Goal: Task Accomplishment & Management: Manage account settings

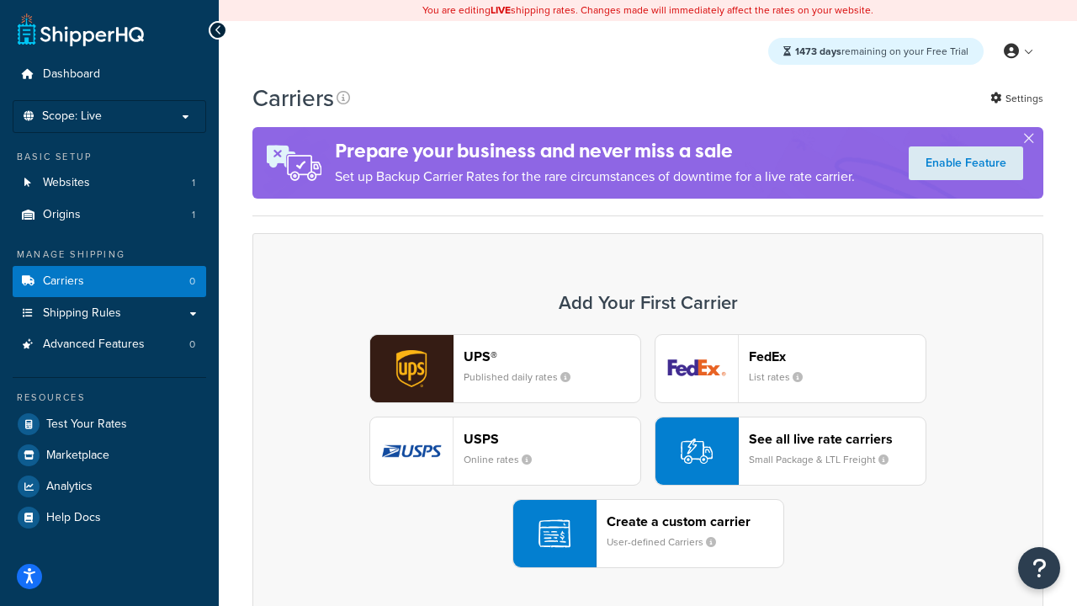
click at [648, 451] on div "UPS® Published daily rates FedEx List rates USPS Online rates See all live rate…" at bounding box center [648, 451] width 756 height 234
click at [837, 356] on header "FedEx" at bounding box center [837, 356] width 177 height 16
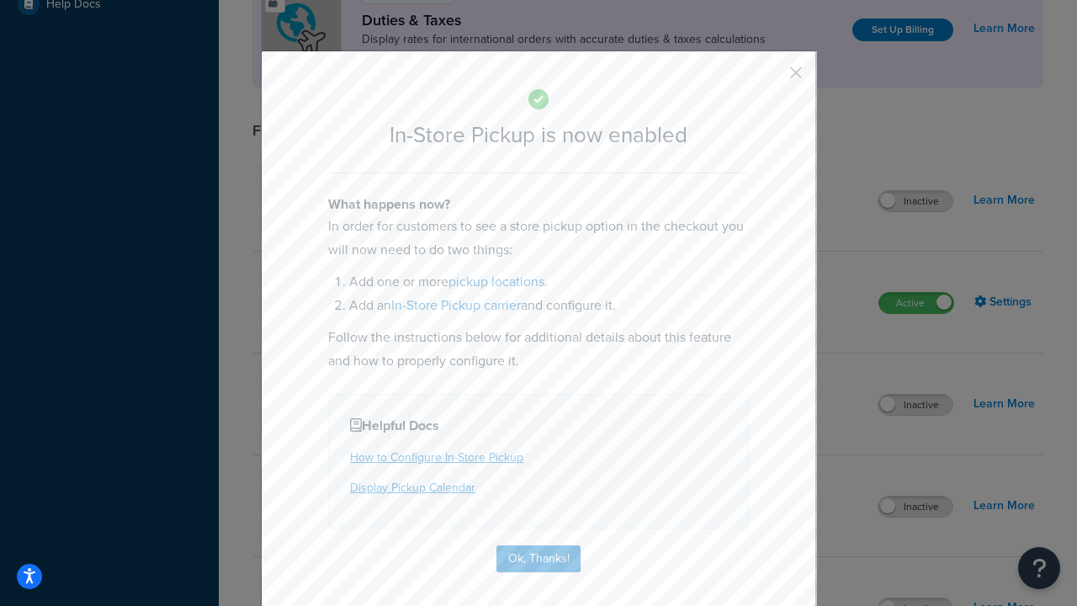
click at [771, 78] on button "button" at bounding box center [771, 79] width 4 height 4
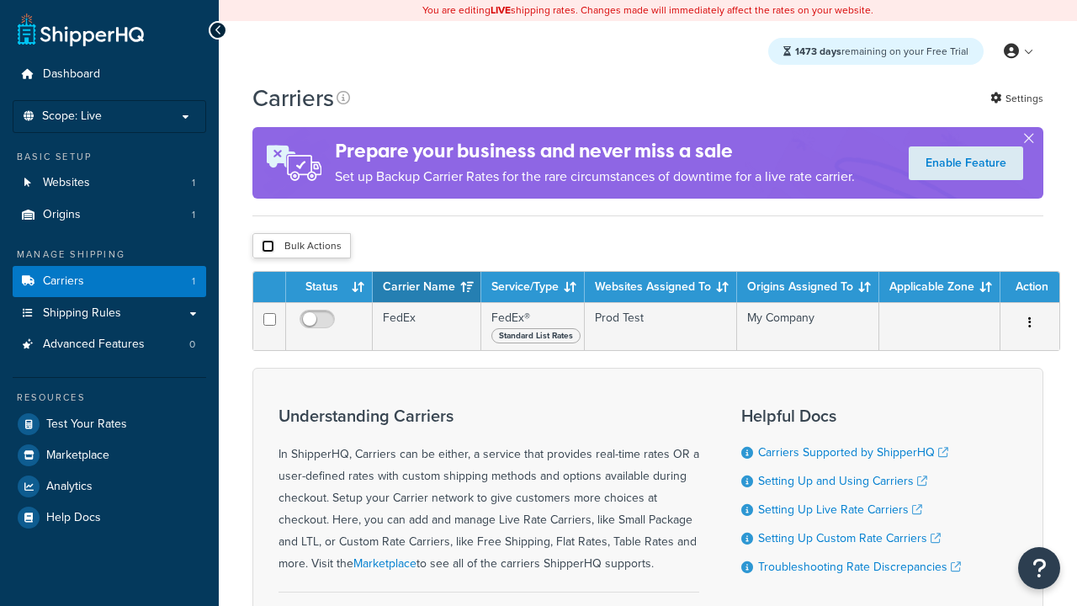
click at [268, 248] on input "checkbox" at bounding box center [268, 246] width 13 height 13
checkbox input "true"
click at [0, 0] on button "Delete" at bounding box center [0, 0] width 0 height 0
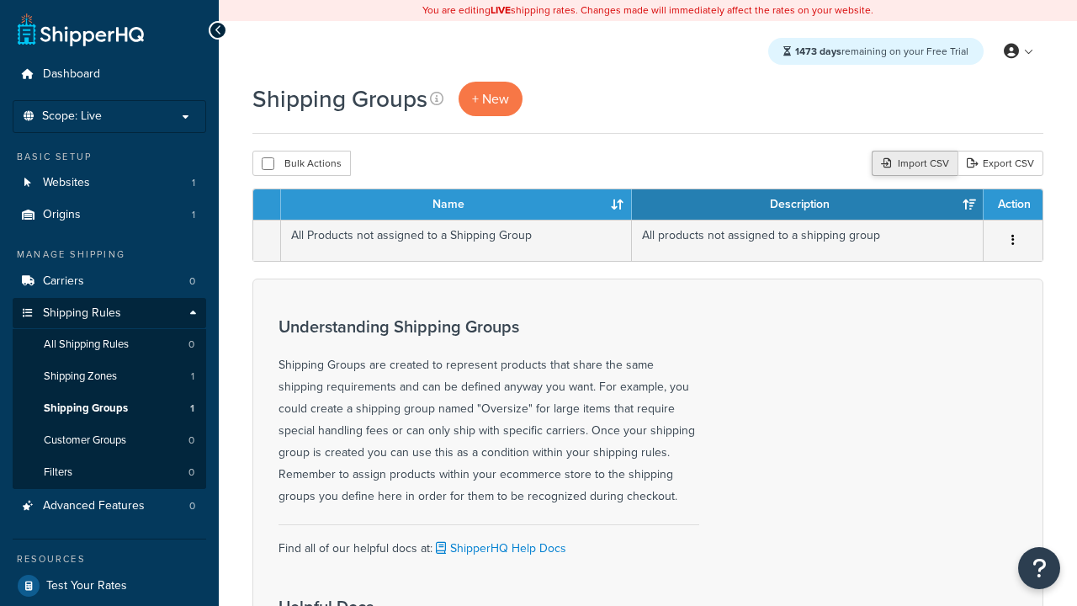
click at [912, 164] on div "Import CSV" at bounding box center [915, 163] width 86 height 25
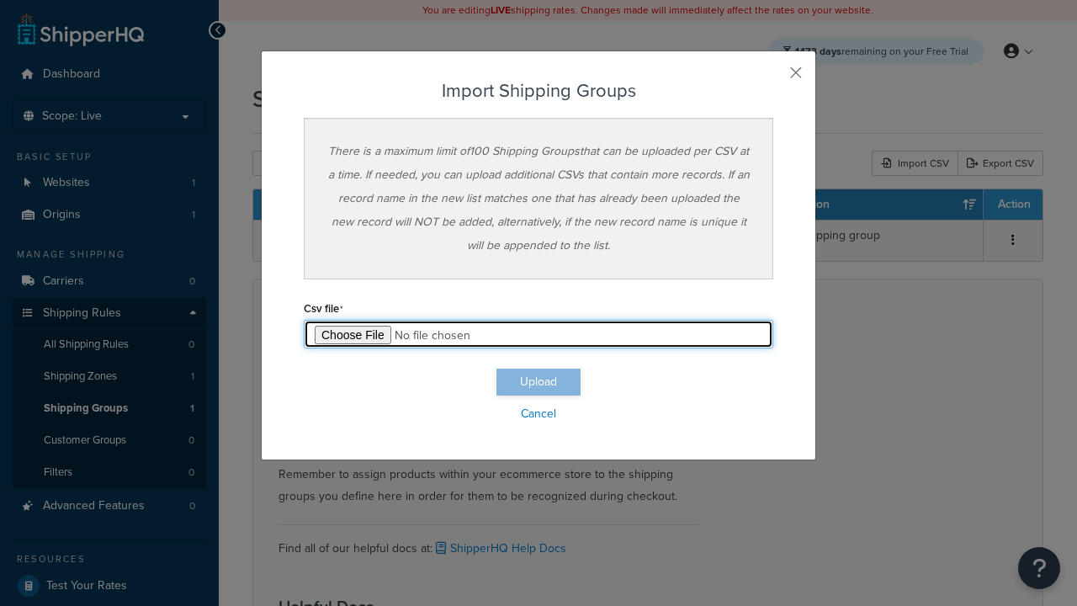
click at [539, 334] on input "file" at bounding box center [539, 334] width 470 height 29
type input "C:\fakepath\importShippingGroupsSuccess.csv"
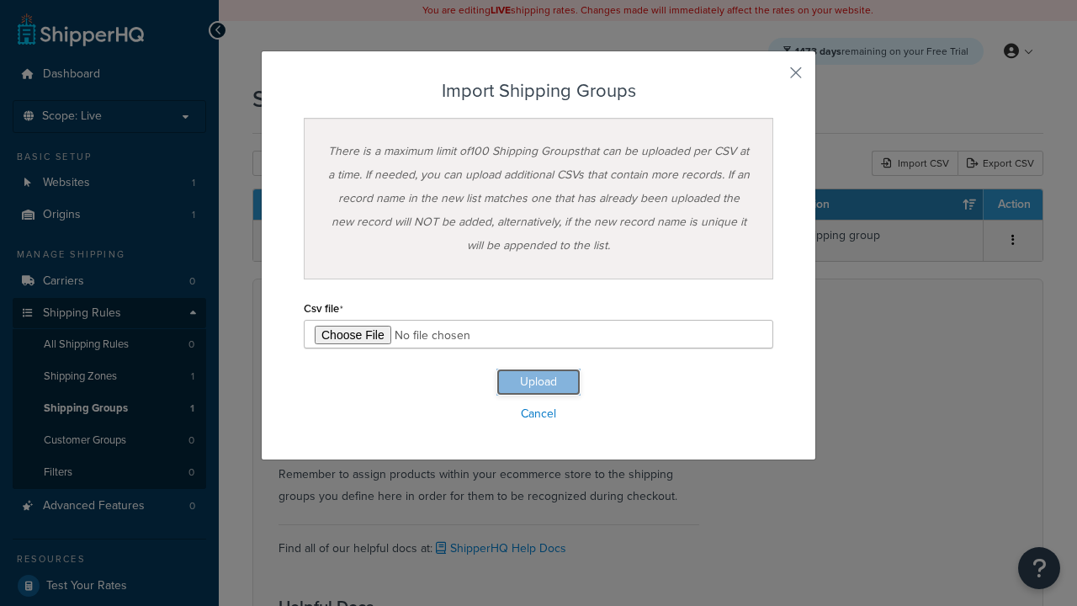
click at [539, 382] on button "Upload" at bounding box center [539, 382] width 84 height 27
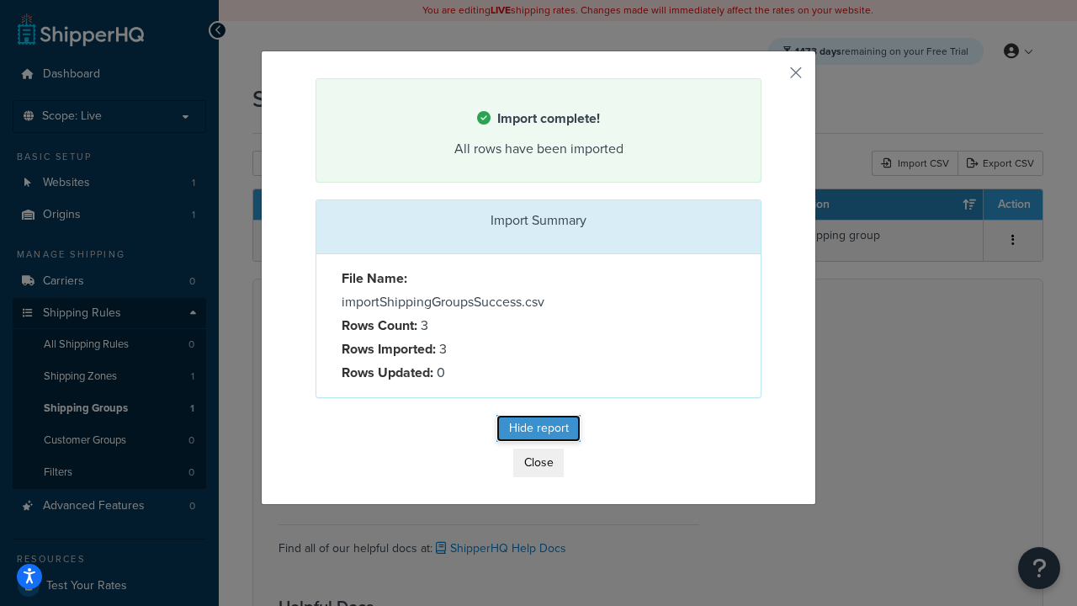
click at [539, 431] on button "Hide report" at bounding box center [539, 428] width 84 height 27
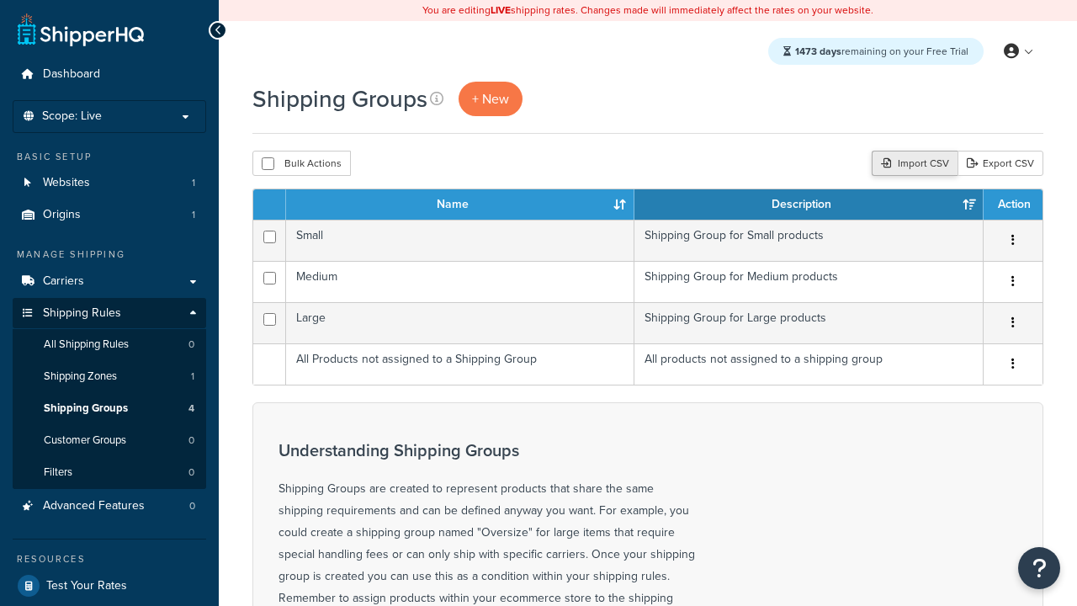
click at [912, 164] on div "Import CSV" at bounding box center [915, 163] width 86 height 25
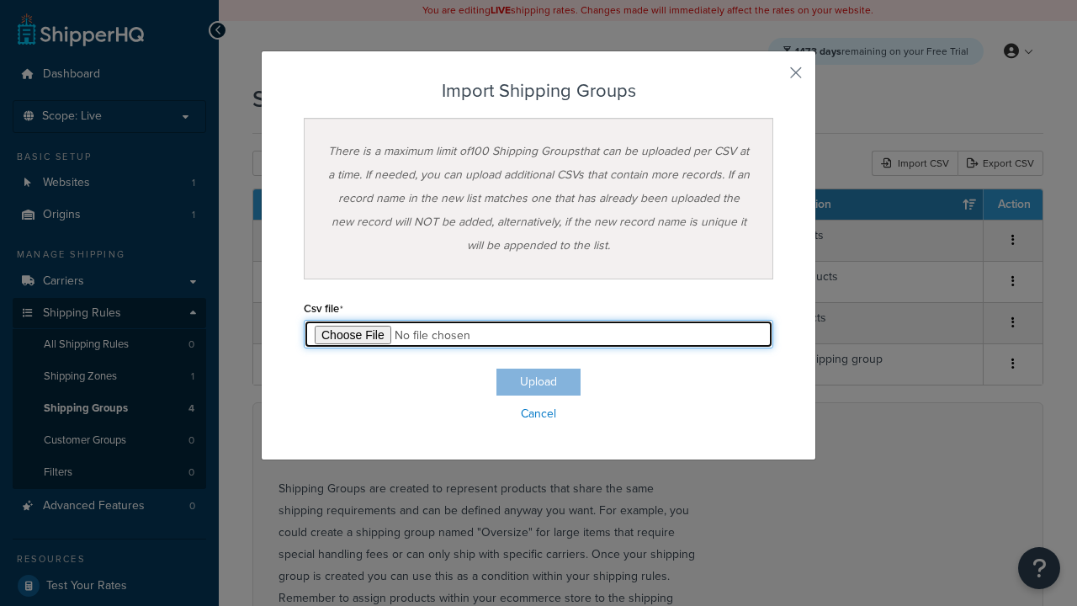
click at [539, 334] on input "file" at bounding box center [539, 334] width 470 height 29
type input "C:\fakepath\importShippingGroupsFailure.csv"
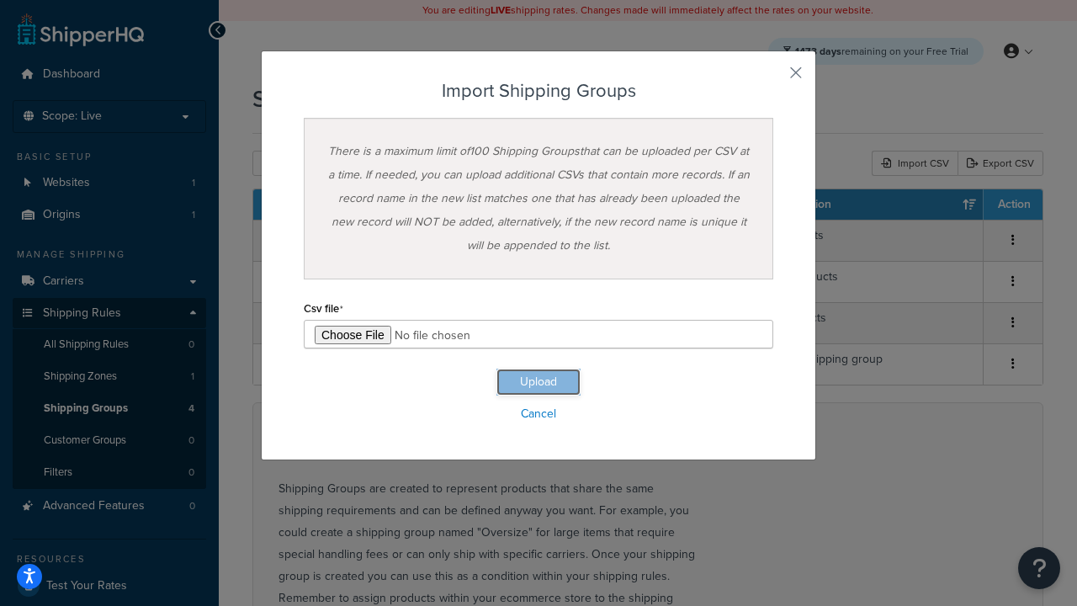
click at [539, 382] on button "Upload" at bounding box center [539, 382] width 84 height 27
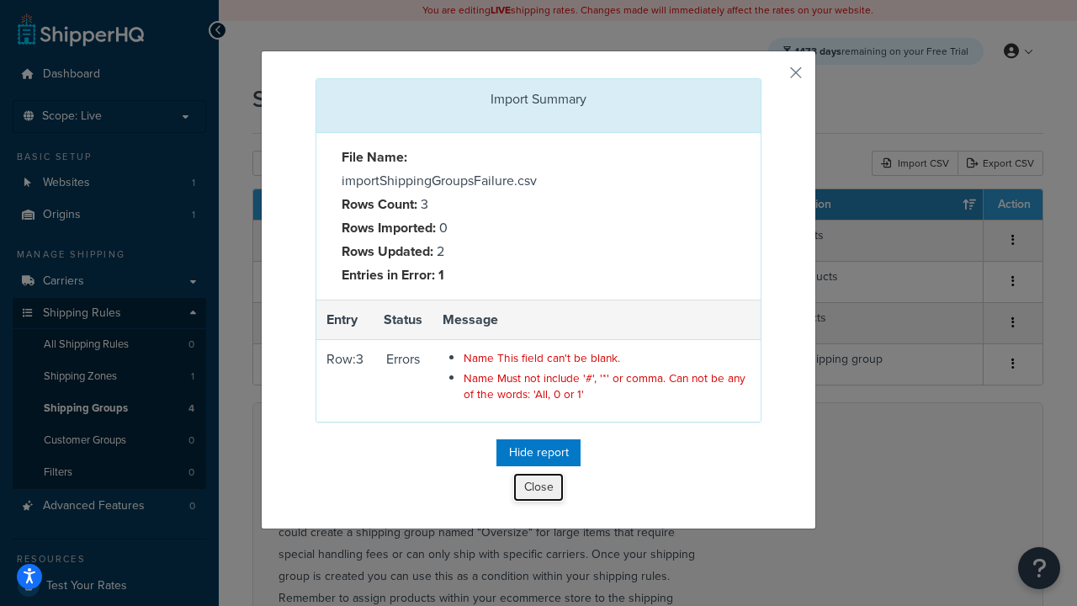
click at [539, 491] on button "Close" at bounding box center [538, 487] width 51 height 29
